Goal: Check status: Check status

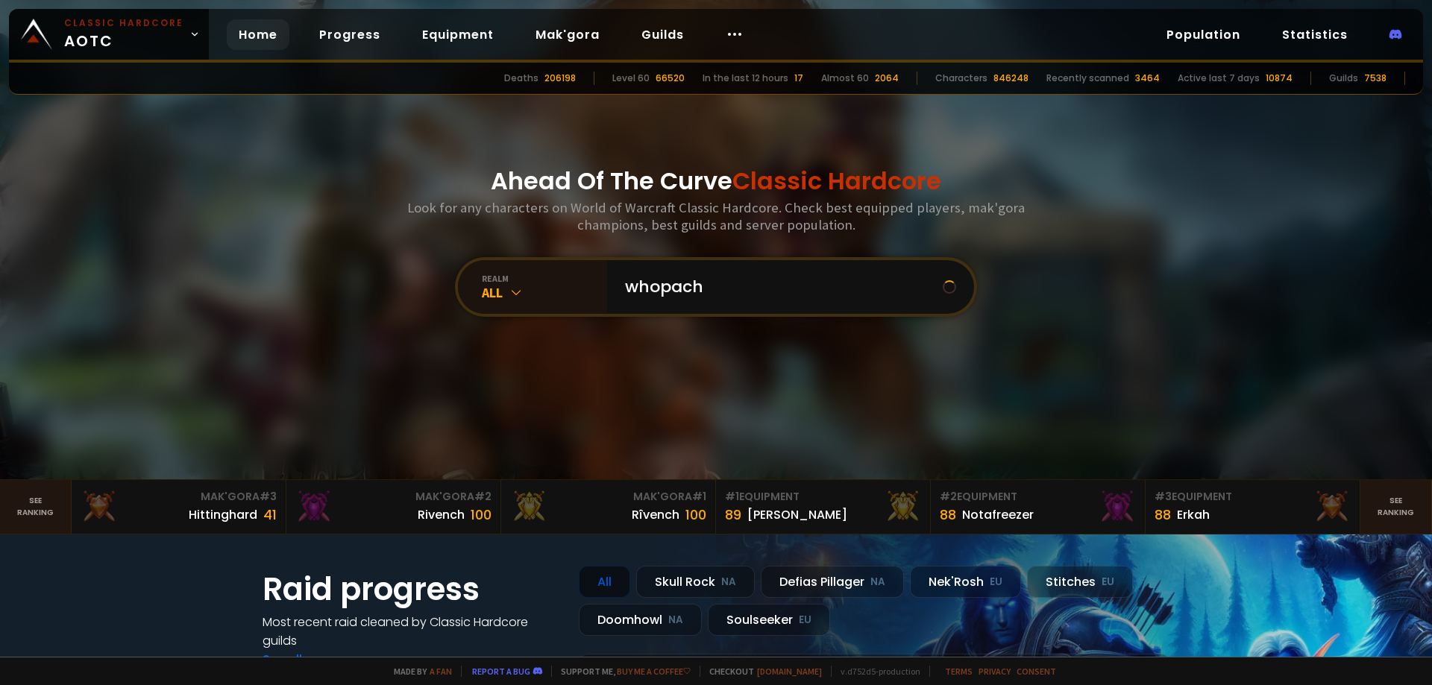
type input "whopachi"
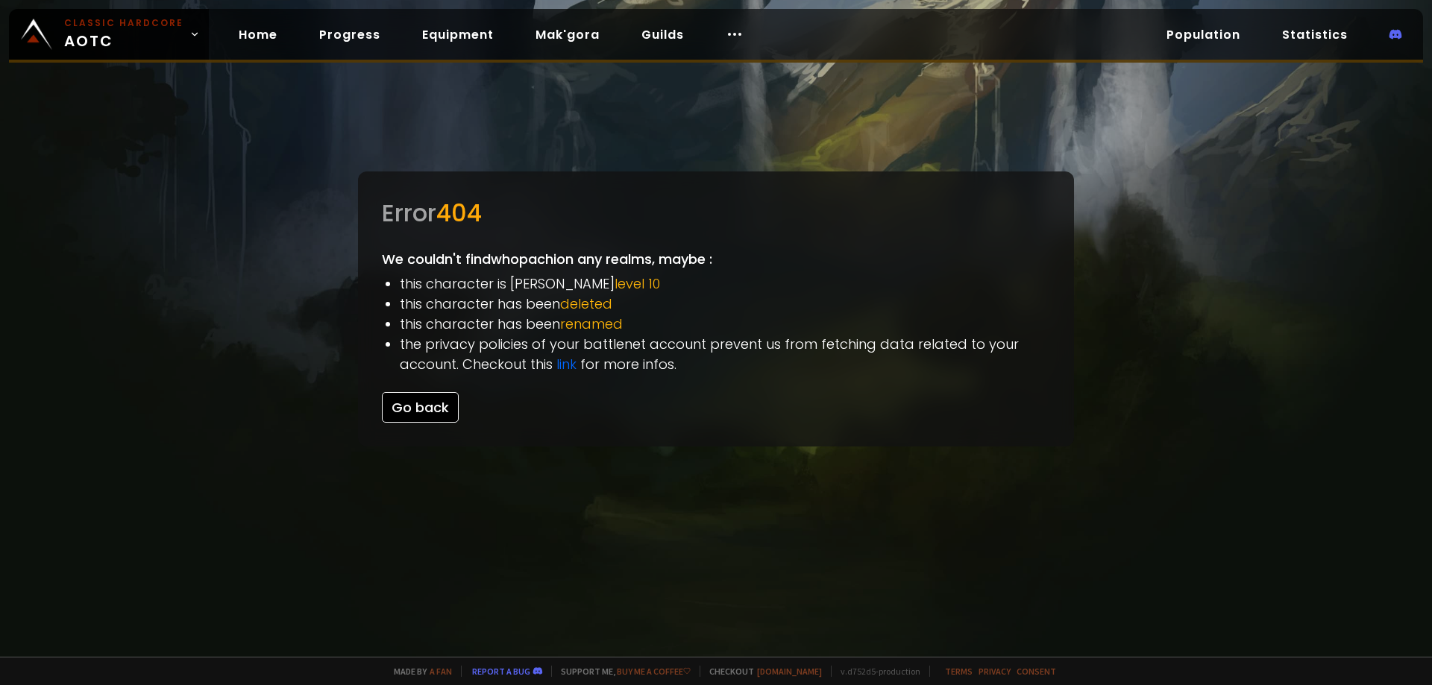
click at [426, 406] on button "Go back" at bounding box center [420, 407] width 77 height 31
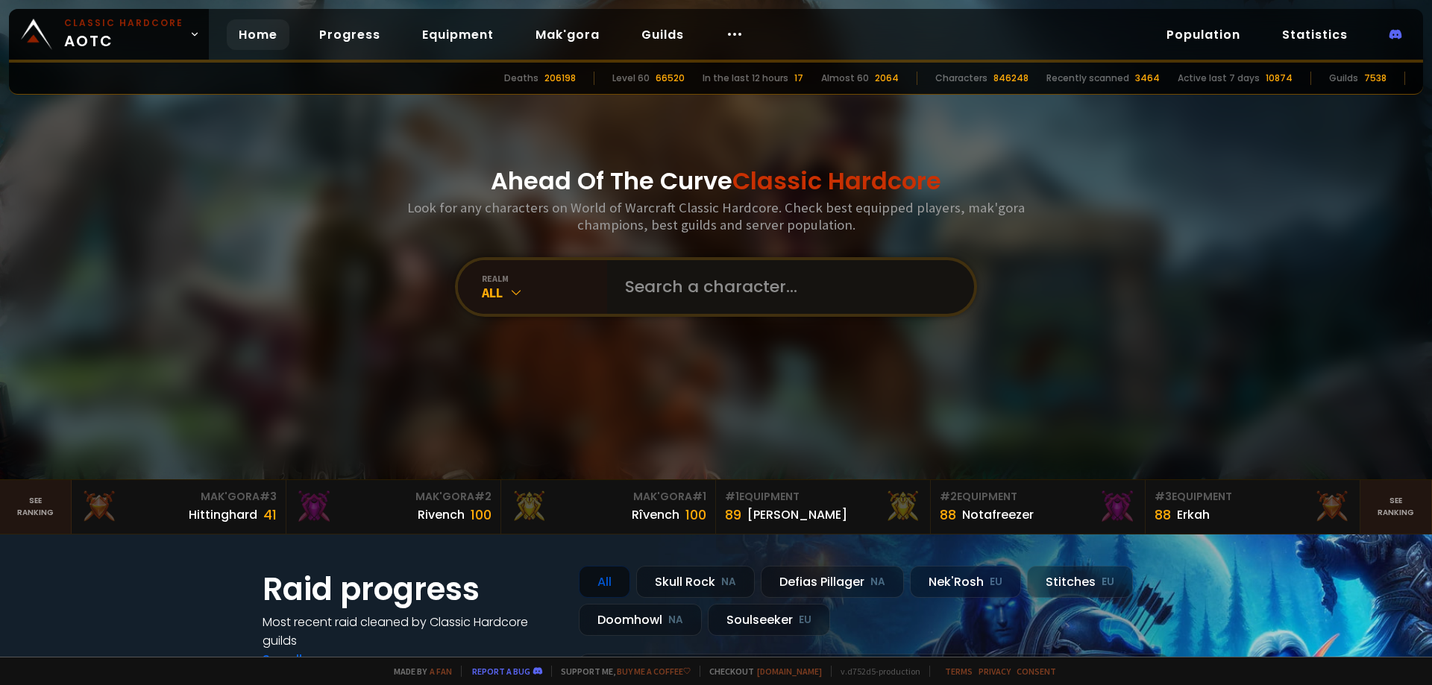
click at [747, 289] on input "text" at bounding box center [786, 287] width 340 height 54
type input "zenpach"
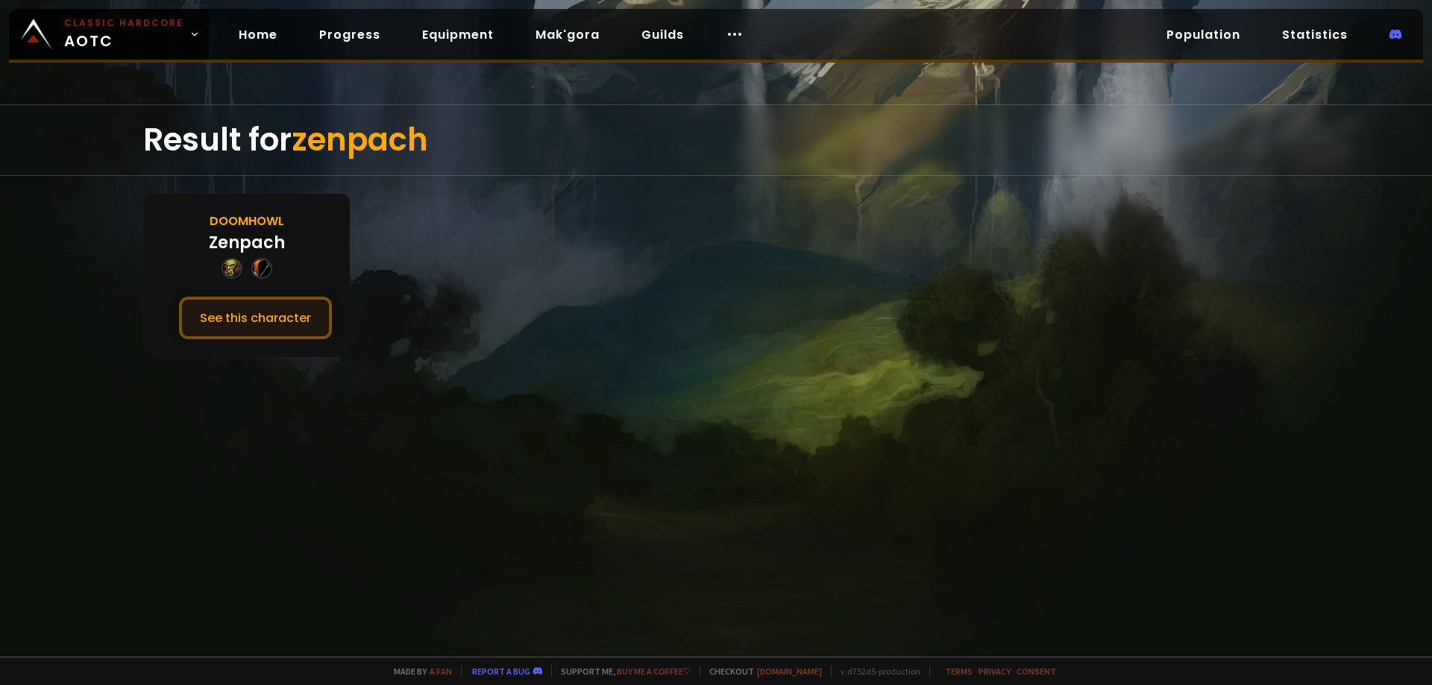
click at [235, 317] on button "See this character" at bounding box center [255, 318] width 153 height 42
